Goal: Check status

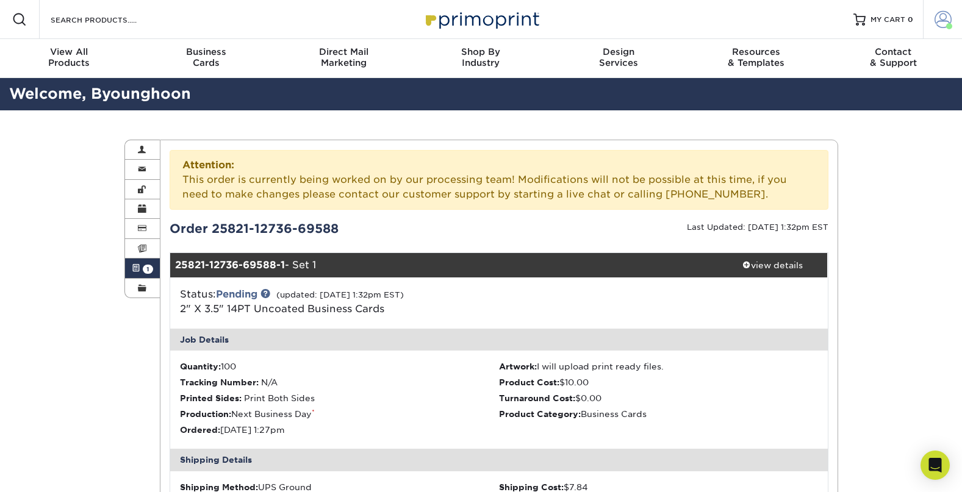
click at [948, 24] on span at bounding box center [949, 26] width 6 height 6
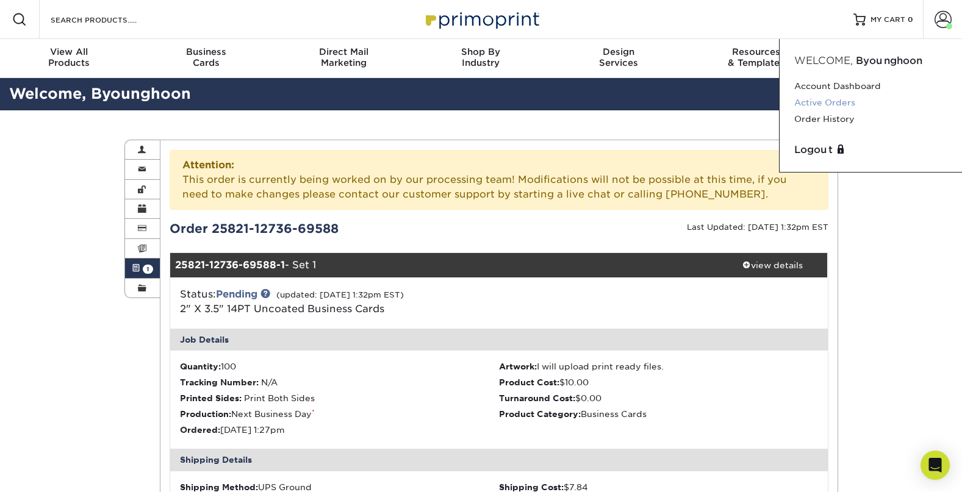
click at [835, 104] on link "Active Orders" at bounding box center [871, 103] width 153 height 16
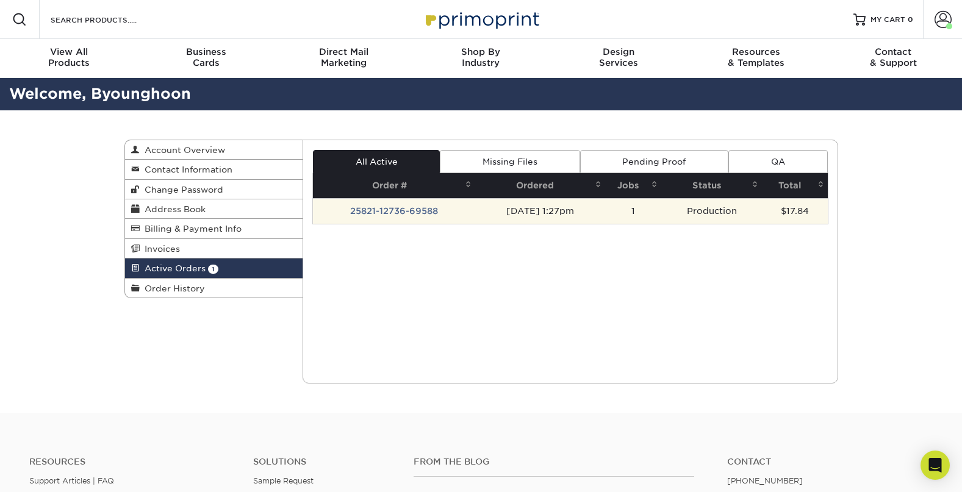
click at [391, 214] on td "25821-12736-69588" at bounding box center [394, 211] width 162 height 26
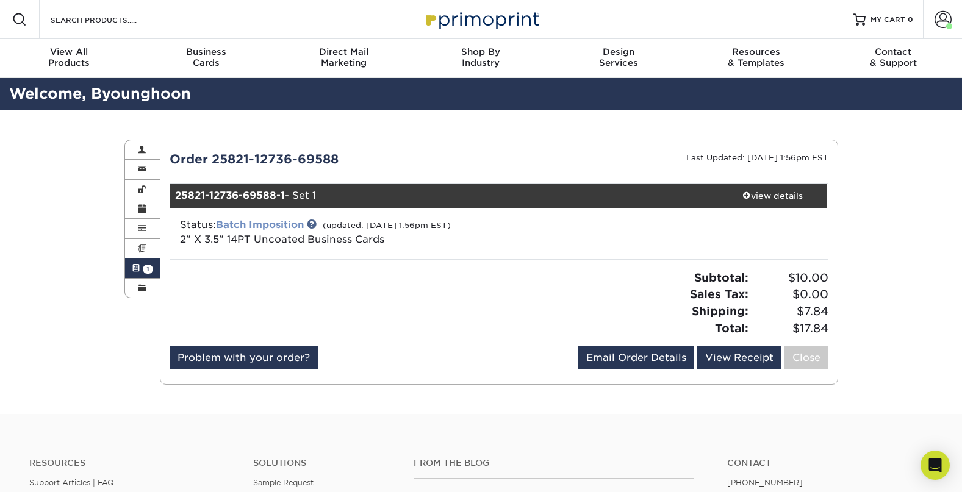
click at [267, 228] on link "Batch Imposition" at bounding box center [260, 225] width 88 height 12
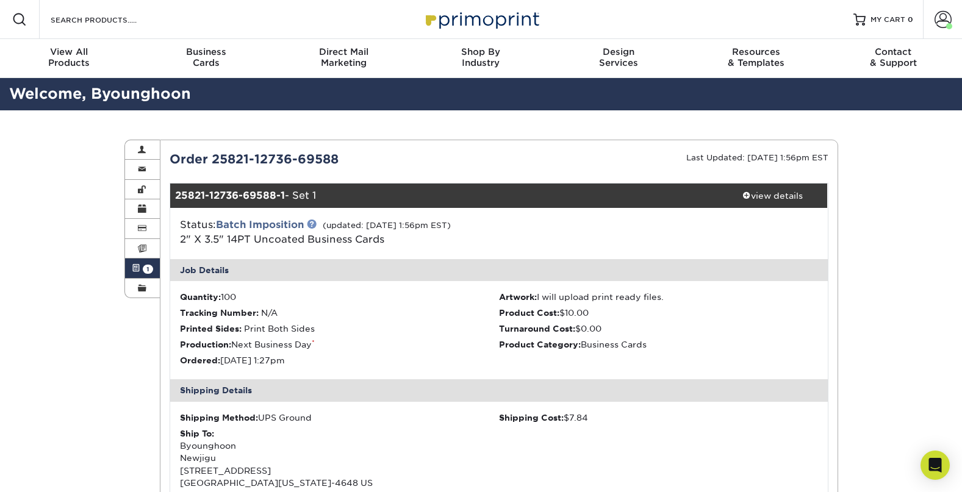
click at [315, 226] on link at bounding box center [312, 224] width 10 height 10
drag, startPoint x: 181, startPoint y: 228, endPoint x: 305, endPoint y: 225, distance: 123.9
click at [305, 225] on div "Status: Batch Imposition (updated: 08/21/2025 1:56pm EST) 2" X 3.5" 14PT Uncoat…" at bounding box center [390, 232] width 438 height 29
copy div "Status: Batch Imposition"
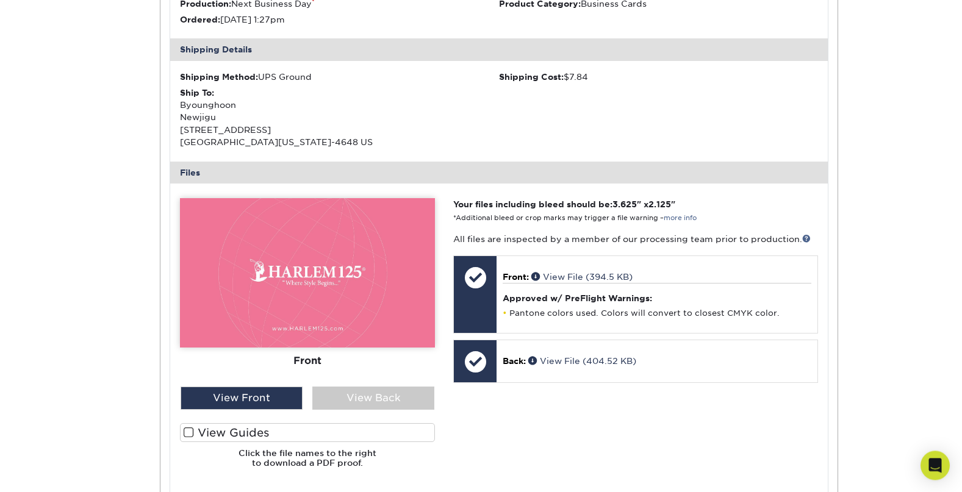
scroll to position [342, 0]
click at [383, 405] on div "View Back" at bounding box center [373, 397] width 122 height 23
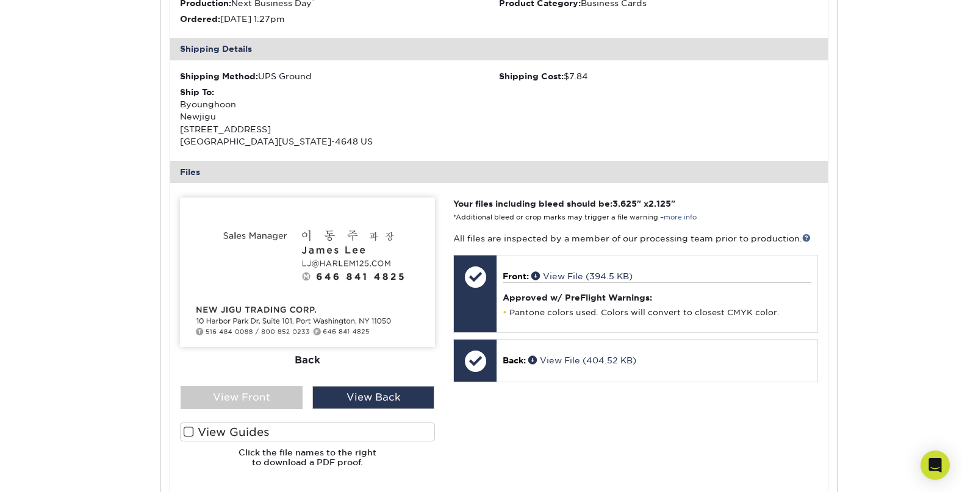
click at [145, 386] on div "Active Orders Account Overview Contact Information Change Password Address Book…" at bounding box center [481, 208] width 732 height 879
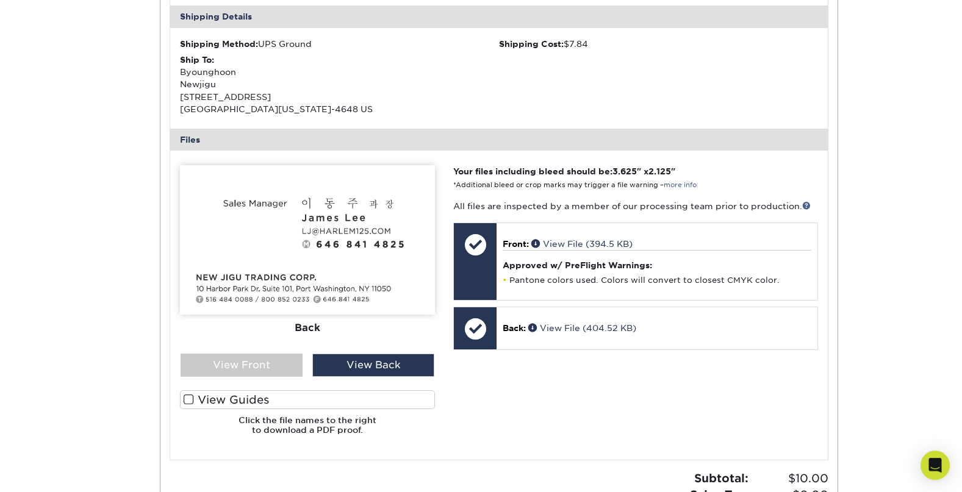
scroll to position [439, 0]
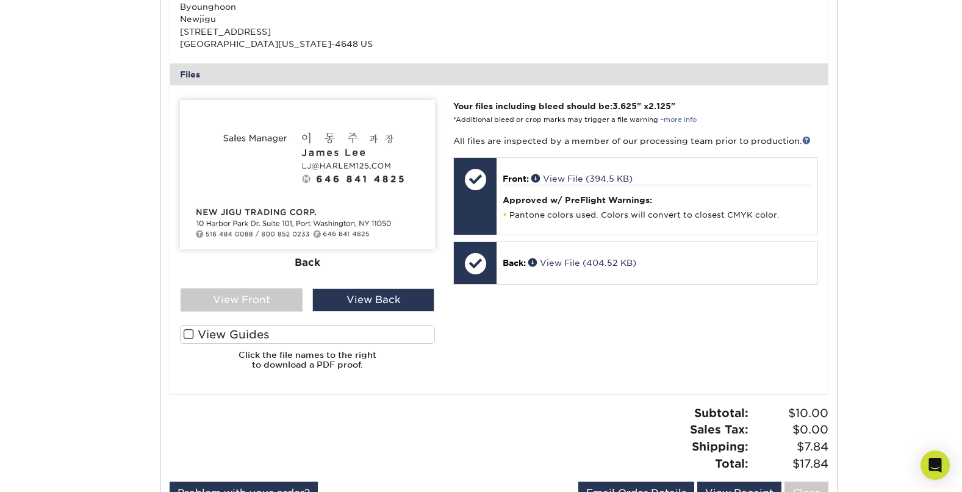
click at [190, 336] on span at bounding box center [189, 335] width 10 height 12
click at [0, 0] on input "View Guides" at bounding box center [0, 0] width 0 height 0
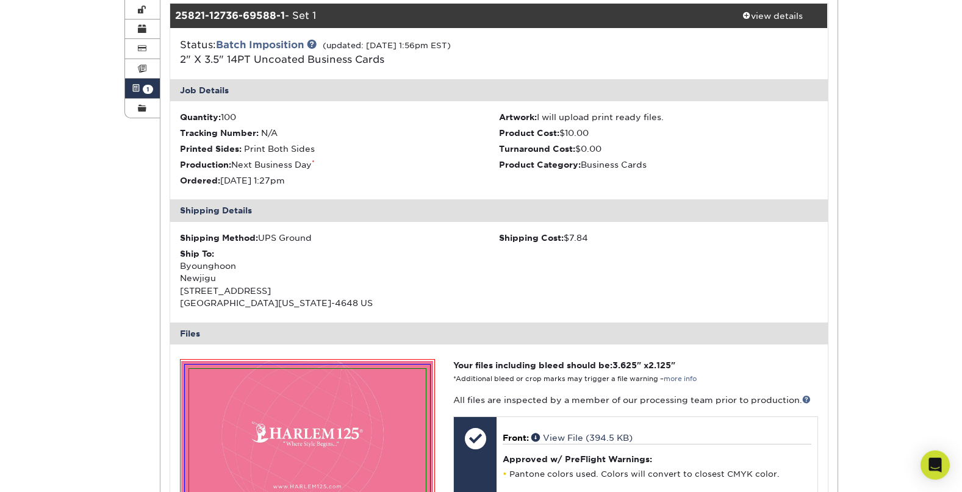
scroll to position [0, 0]
